Goal: Find contact information: Find contact information

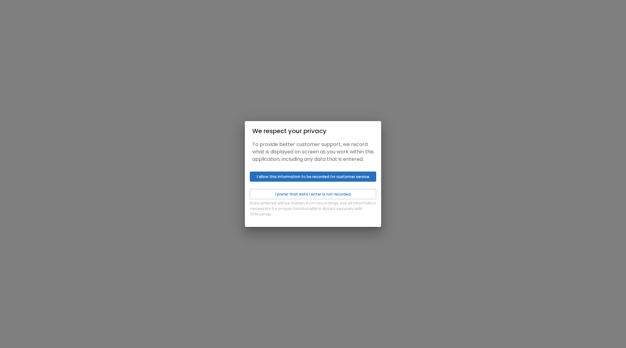
click at [313, 181] on button "I allow this information to be recorded for customer service" at bounding box center [313, 176] width 126 height 10
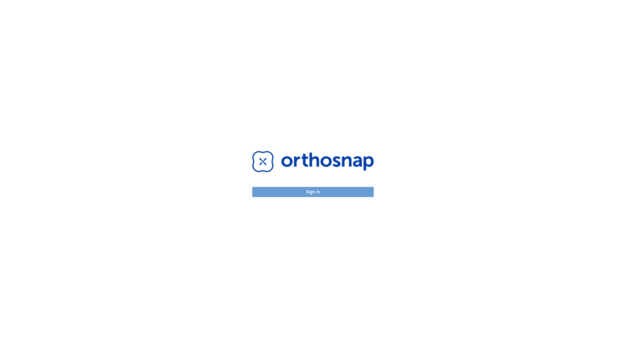
click at [320, 193] on button "Sign in" at bounding box center [313, 192] width 122 height 10
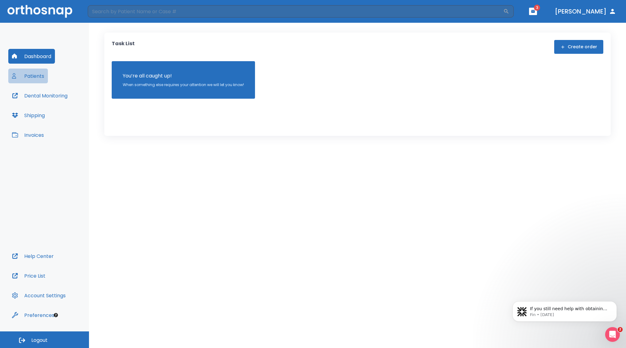
click at [37, 75] on button "Patients" at bounding box center [28, 75] width 40 height 15
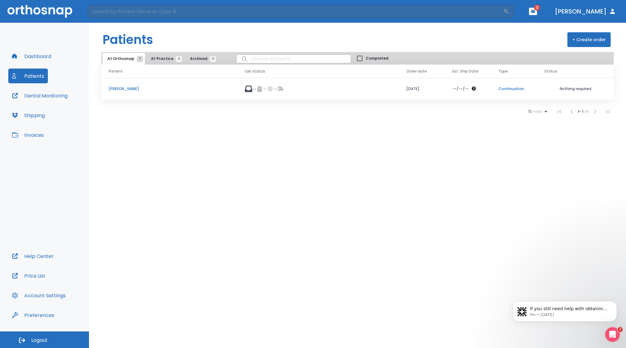
click at [120, 91] on p "[PERSON_NAME]" at bounding box center [170, 89] width 122 height 6
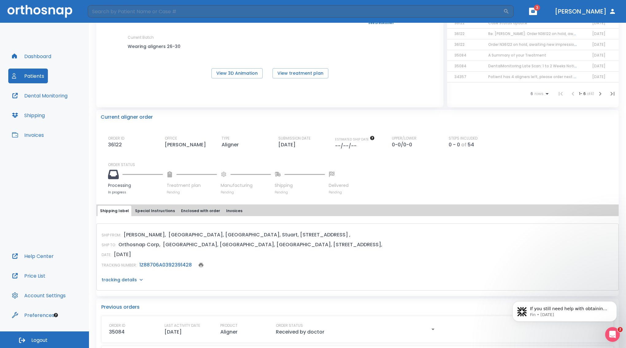
scroll to position [92, 0]
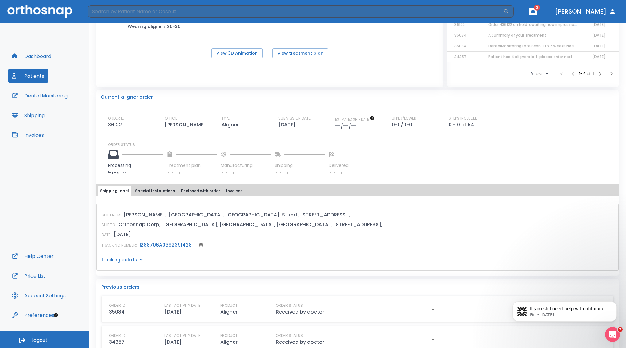
click at [113, 160] on icon at bounding box center [113, 154] width 11 height 11
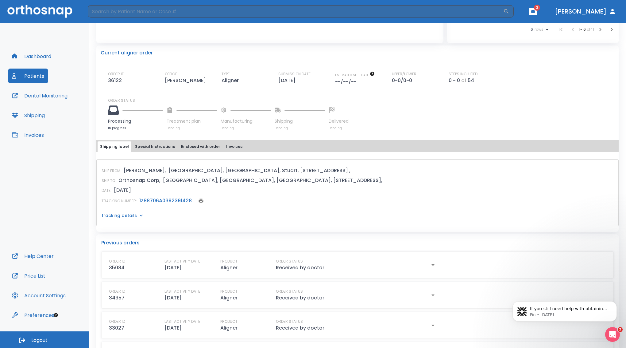
scroll to position [154, 0]
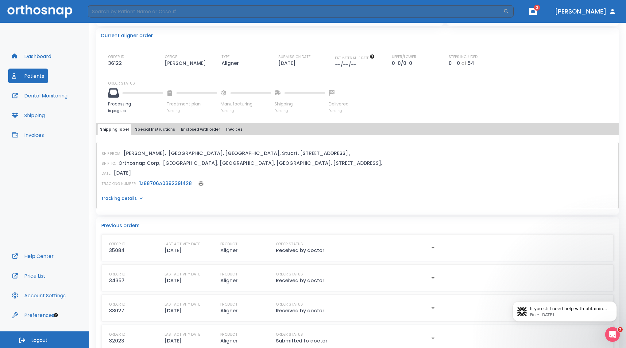
click at [115, 98] on icon at bounding box center [113, 93] width 11 height 11
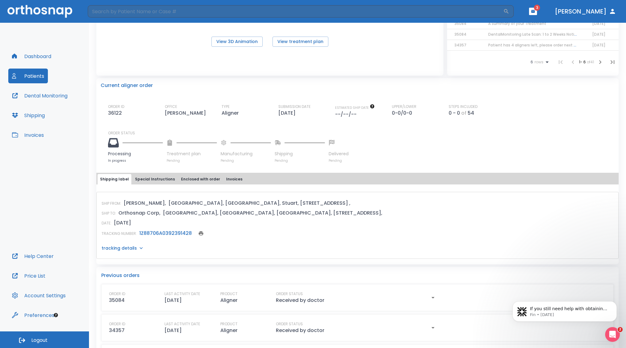
scroll to position [31, 0]
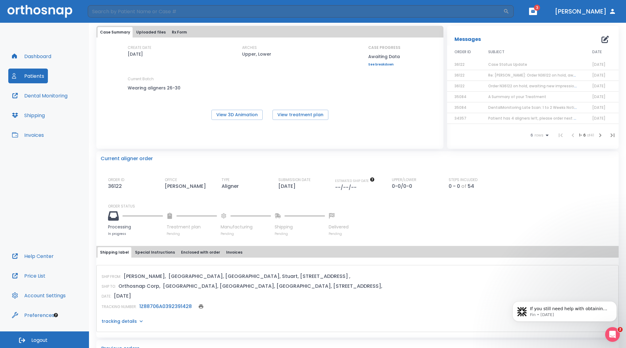
click at [540, 6] on span "3" at bounding box center [537, 8] width 6 height 6
click at [535, 11] on icon "button" at bounding box center [533, 11] width 4 height 3
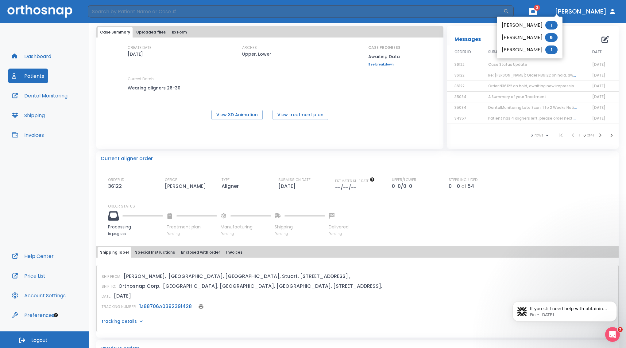
click at [582, 27] on div at bounding box center [313, 174] width 626 height 348
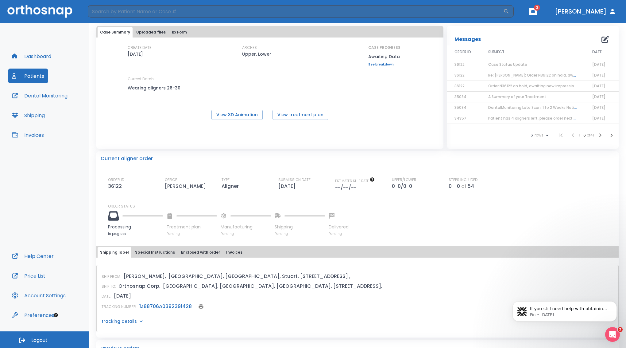
click at [497, 67] on span "Case Status Update" at bounding box center [507, 64] width 39 height 5
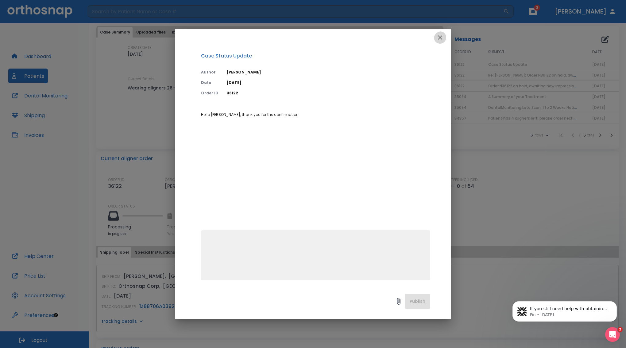
click at [438, 40] on icon "button" at bounding box center [440, 37] width 4 height 4
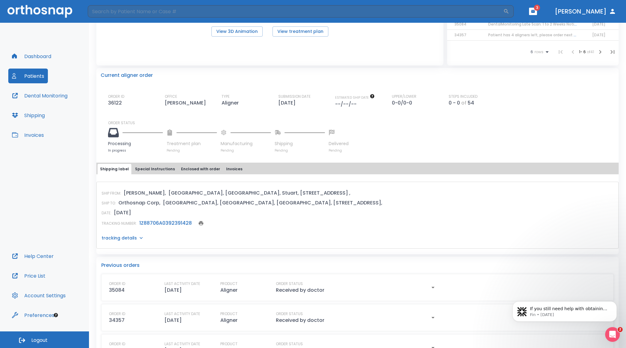
scroll to position [154, 0]
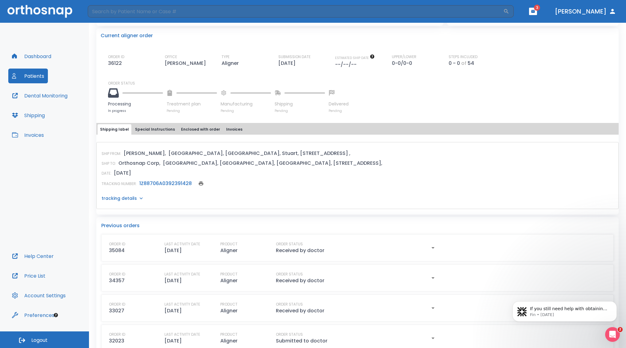
click at [130, 201] on p "tracking details" at bounding box center [119, 198] width 35 height 6
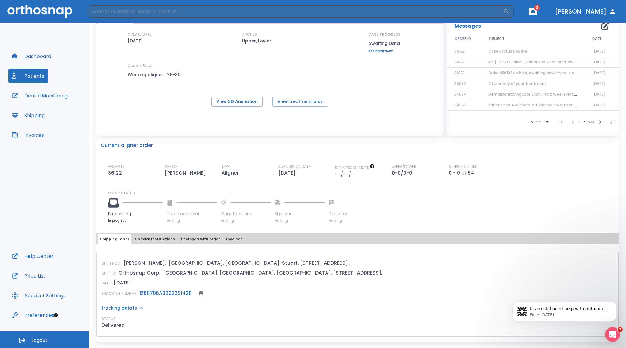
scroll to position [0, 0]
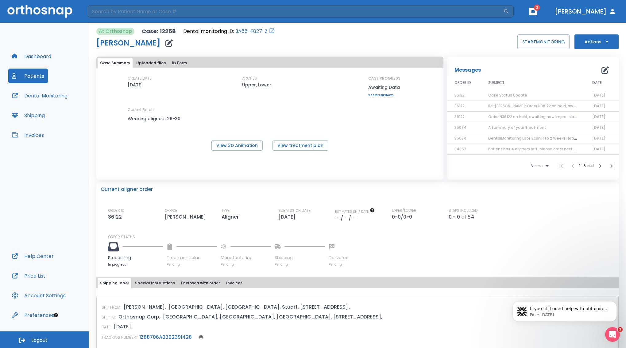
click at [380, 95] on link "See breakdown" at bounding box center [384, 95] width 32 height 4
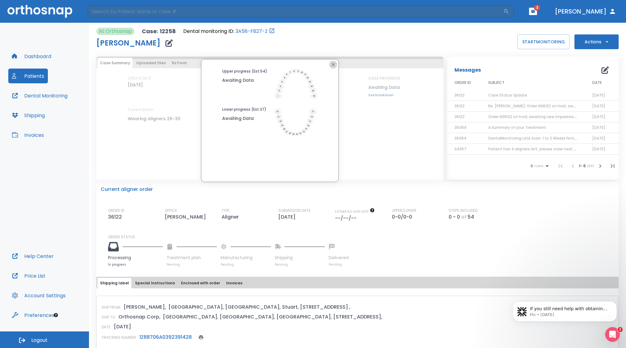
click at [332, 66] on icon "button" at bounding box center [333, 64] width 5 height 5
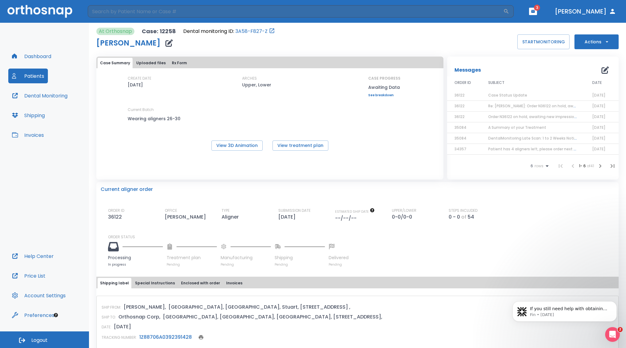
click at [511, 97] on span "Case Status Update" at bounding box center [507, 94] width 39 height 5
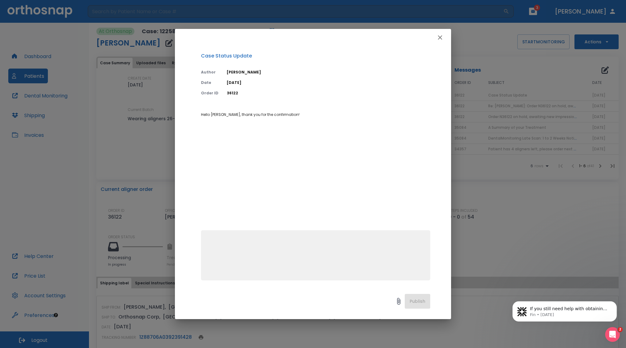
click at [439, 38] on icon "button" at bounding box center [440, 37] width 4 height 4
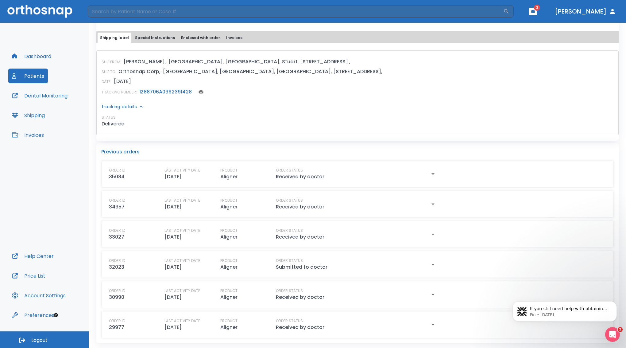
scroll to position [261, 0]
drag, startPoint x: 617, startPoint y: 334, endPoint x: 613, endPoint y: 334, distance: 3.4
click at [617, 335] on div "Open Intercom Messenger" at bounding box center [612, 333] width 20 height 20
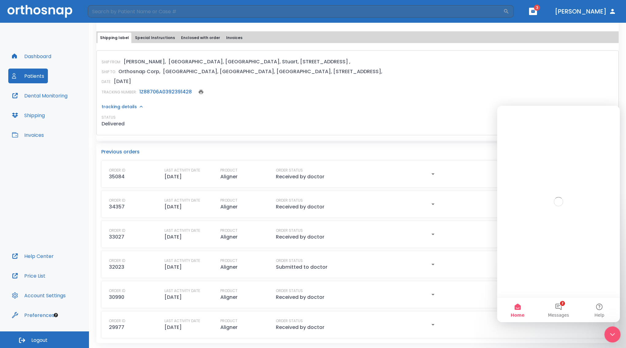
scroll to position [0, 0]
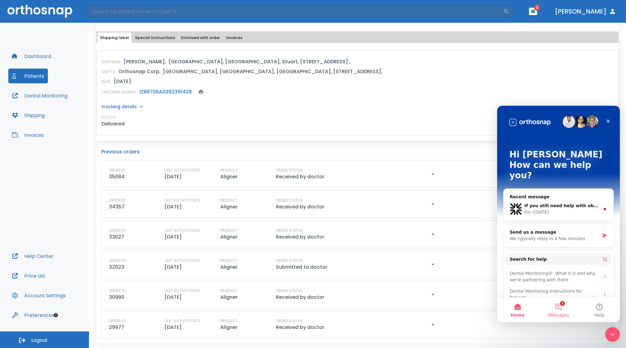
click at [559, 307] on button "2 Messages" at bounding box center [558, 309] width 41 height 25
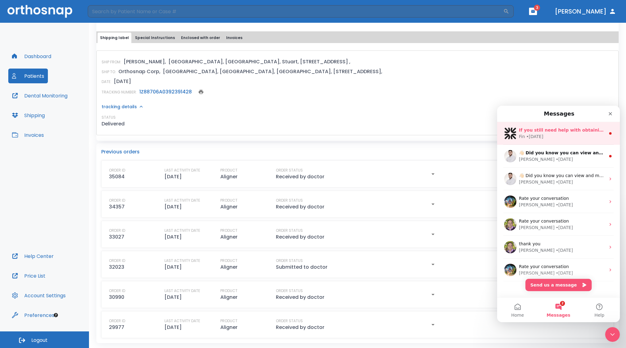
click at [538, 134] on div "• [DATE]" at bounding box center [535, 136] width 17 height 6
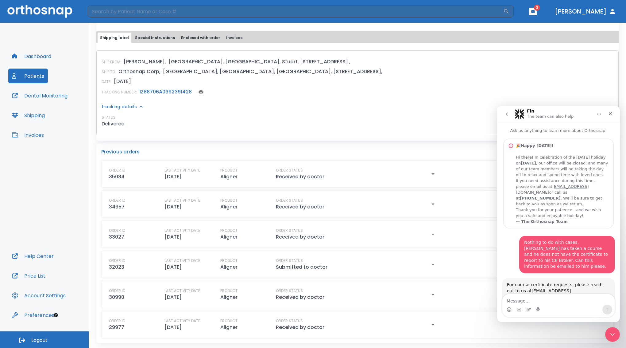
scroll to position [73, 0]
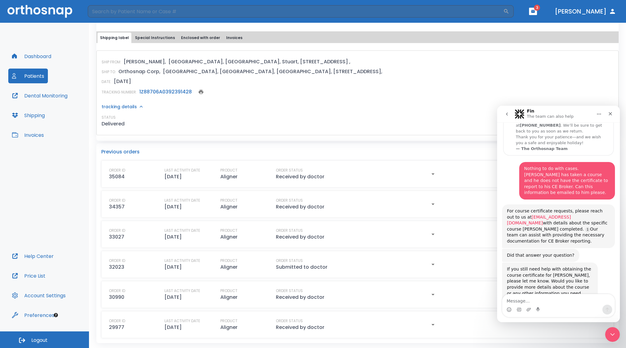
click at [543, 218] on link "[EMAIL_ADDRESS][DOMAIN_NAME]" at bounding box center [539, 219] width 64 height 11
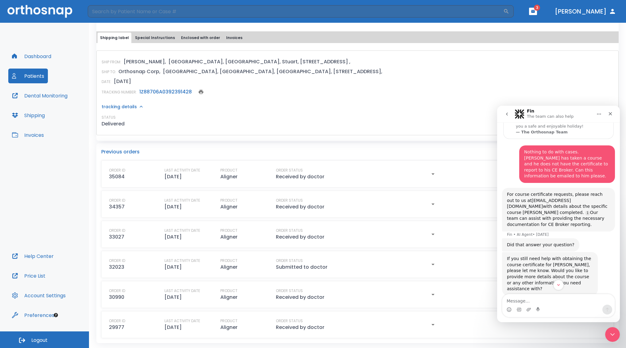
scroll to position [92, 0]
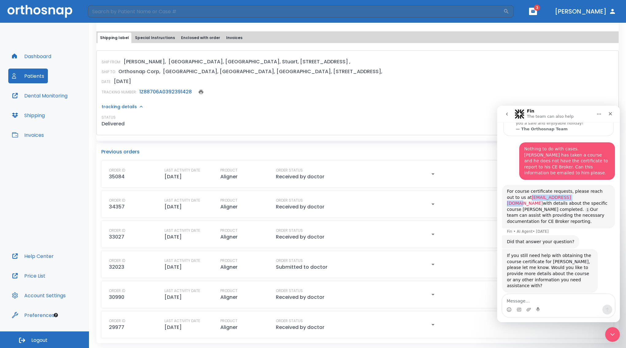
drag, startPoint x: 565, startPoint y: 197, endPoint x: 518, endPoint y: 199, distance: 46.7
click at [518, 199] on div "For course certificate requests, please reach out to us at [EMAIL_ADDRESS][DOMA…" at bounding box center [558, 206] width 103 height 36
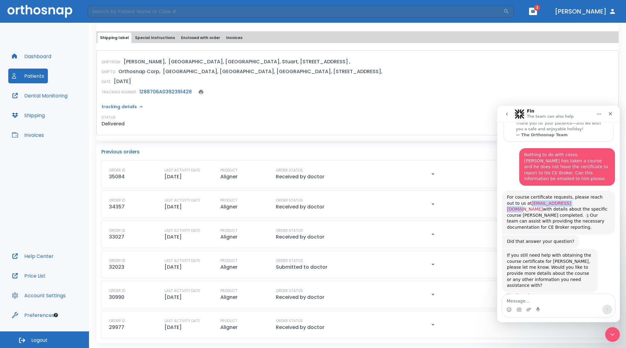
scroll to position [86, 0]
copy link "[EMAIL_ADDRESS][DOMAIN_NAME]"
